Goal: Navigation & Orientation: Find specific page/section

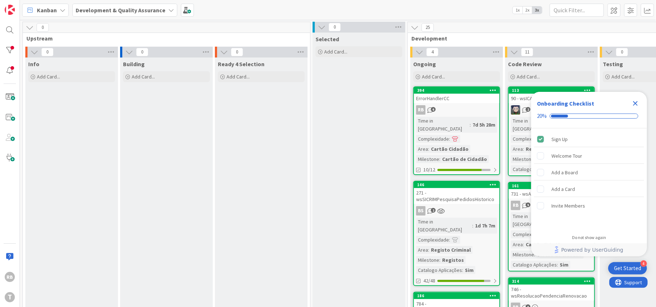
drag, startPoint x: 337, startPoint y: 175, endPoint x: 368, endPoint y: 176, distance: 31.1
click at [635, 103] on icon "Close Checklist" at bounding box center [635, 103] width 5 height 5
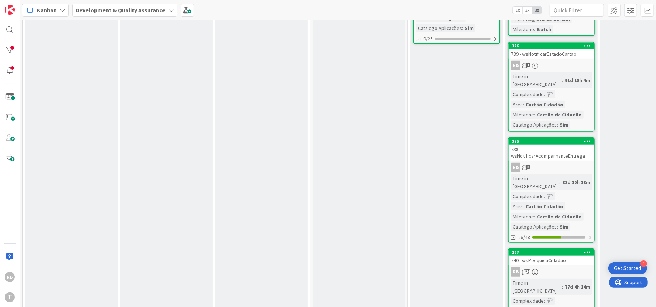
scroll to position [530, 0]
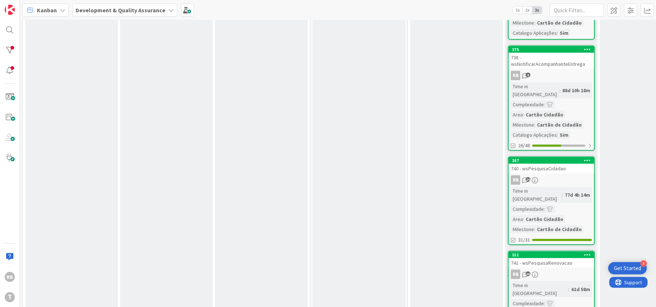
click at [564, 175] on div "RB 14" at bounding box center [551, 179] width 85 height 9
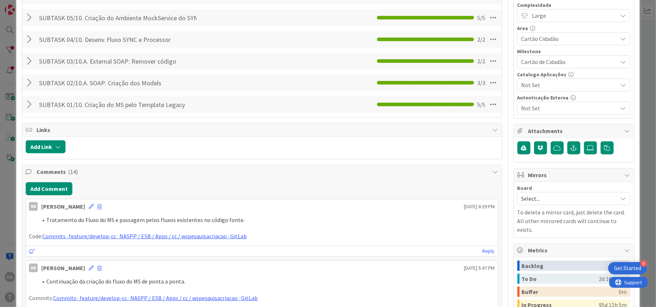
scroll to position [289, 0]
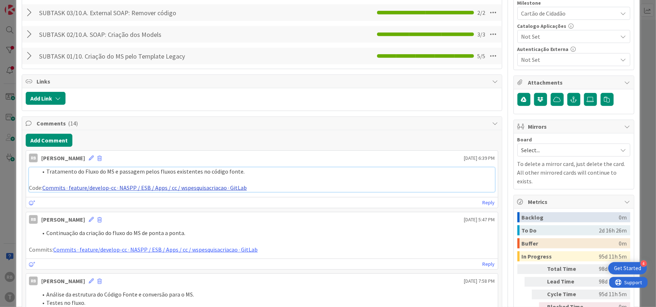
click at [206, 187] on link "Commits · feature/develop-cc · NASPP / ESB / Apps / cc / wspesquisacriacao · Gi…" at bounding box center [144, 187] width 204 height 7
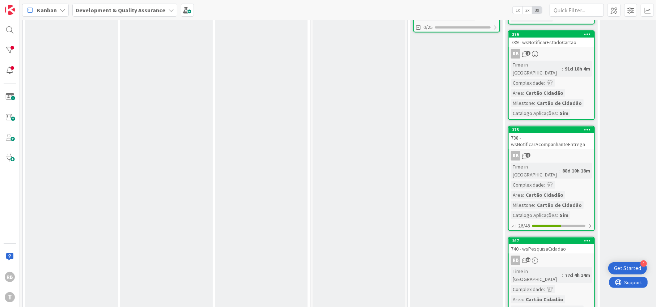
scroll to position [595, 0]
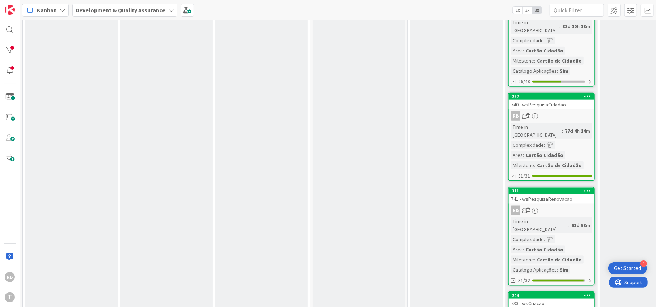
click at [555, 111] on div "RB 14" at bounding box center [551, 115] width 85 height 9
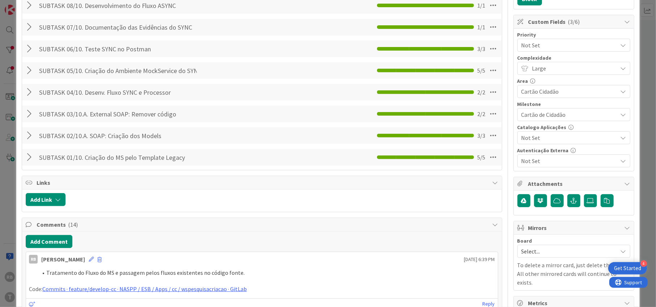
scroll to position [241, 0]
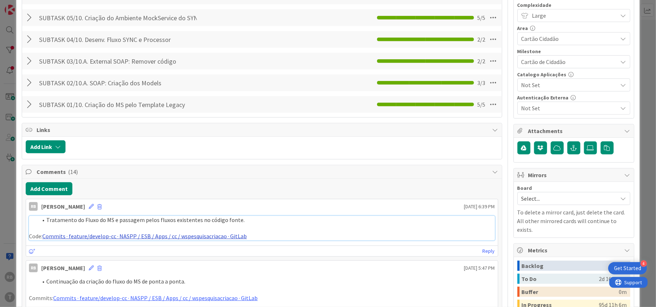
click at [213, 237] on link "Commits · feature/develop-cc · NASPP / ESB / Apps / cc / wspesquisacriacao · Gi…" at bounding box center [144, 236] width 204 height 7
